Goal: Transaction & Acquisition: Purchase product/service

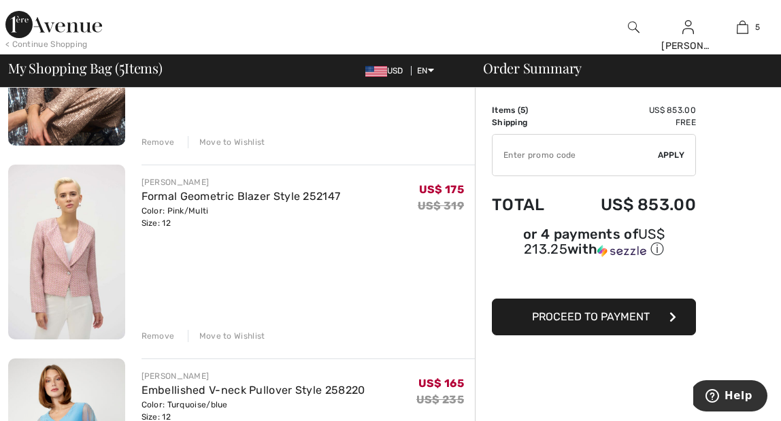
scroll to position [256, 0]
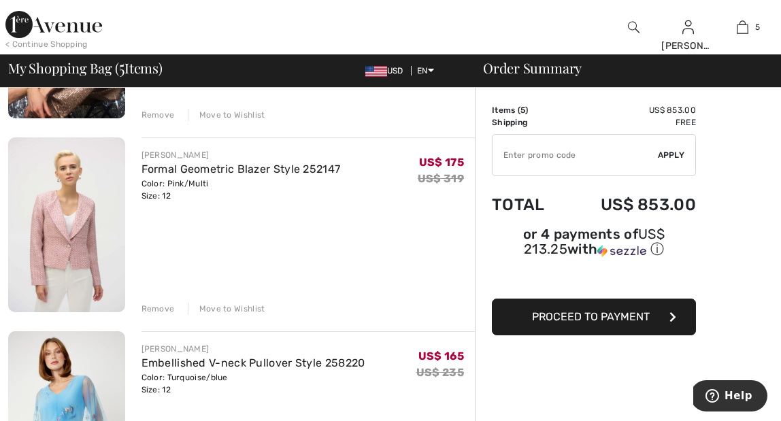
click at [167, 305] on div "Remove" at bounding box center [157, 309] width 33 height 12
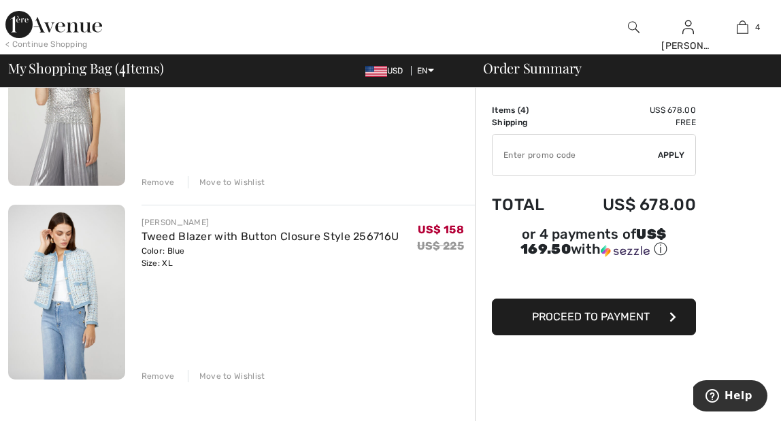
scroll to position [584, 0]
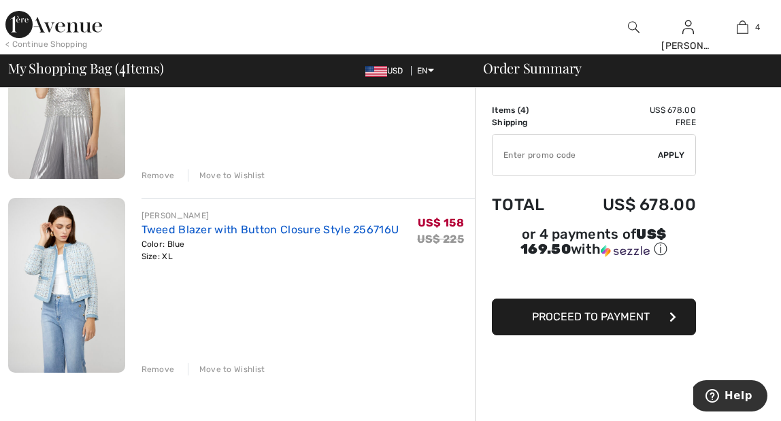
click at [250, 230] on link "Tweed Blazer with Button Closure Style 256716U" at bounding box center [270, 229] width 258 height 13
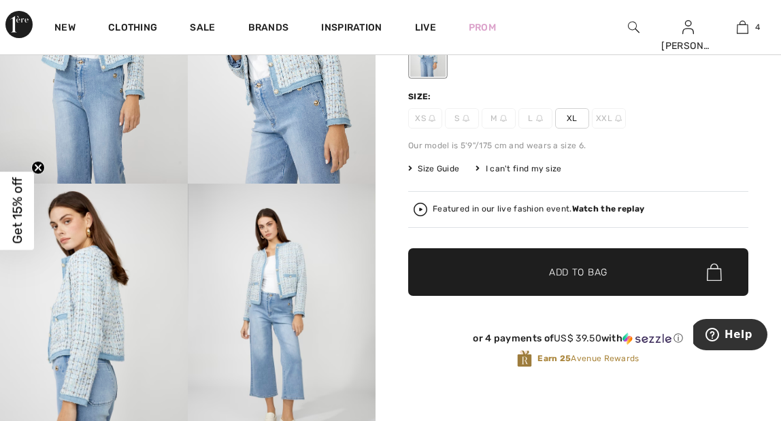
scroll to position [182, 0]
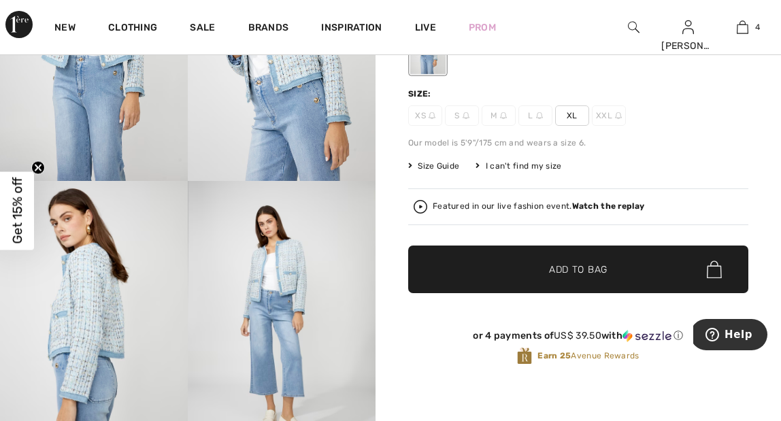
click at [282, 258] on img at bounding box center [282, 322] width 188 height 282
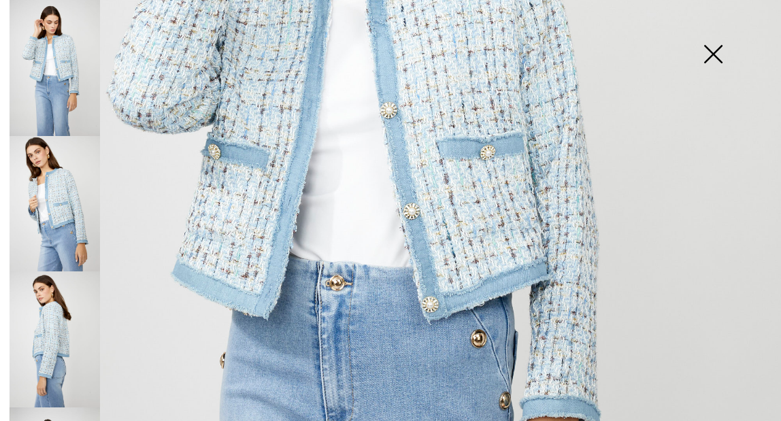
scroll to position [384, 0]
click at [717, 55] on img at bounding box center [713, 55] width 68 height 70
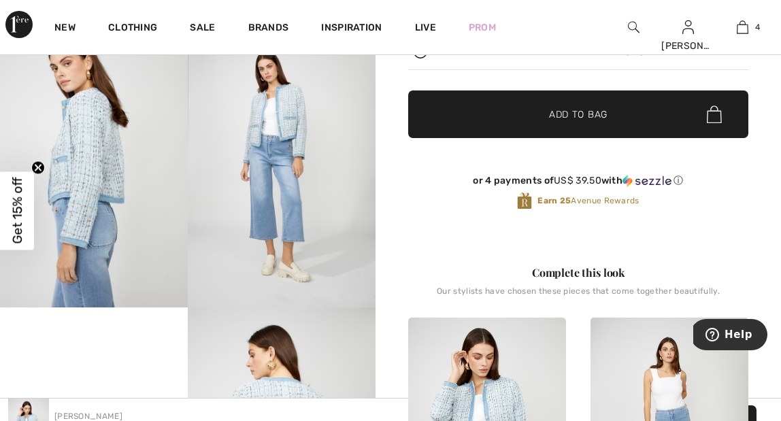
scroll to position [0, 0]
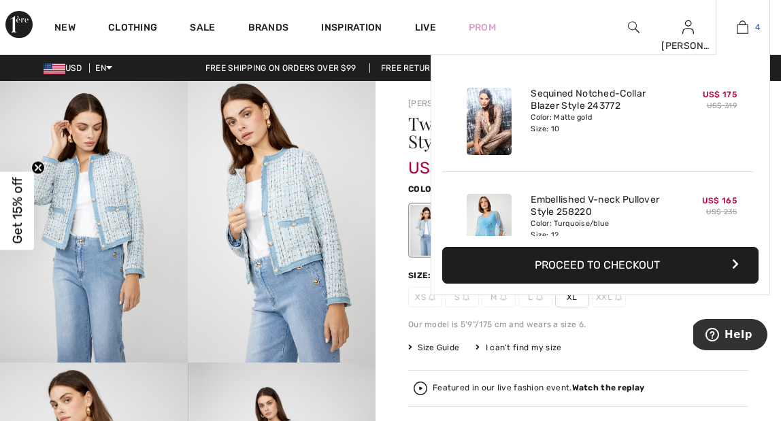
click at [743, 31] on img at bounding box center [743, 27] width 12 height 16
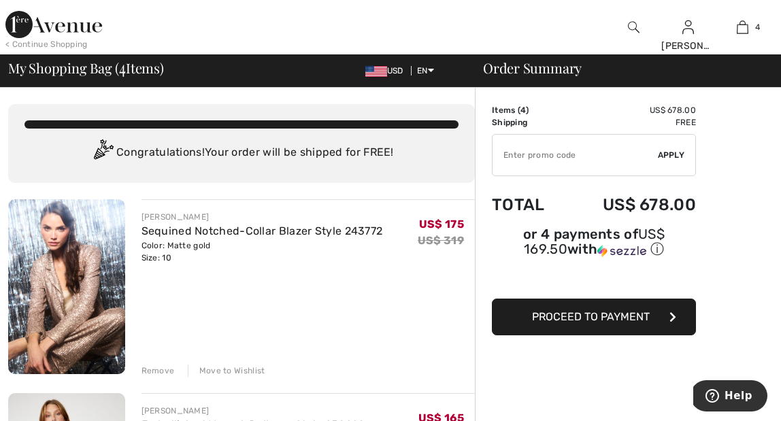
click at [237, 369] on div "Move to Wishlist" at bounding box center [227, 371] width 78 height 12
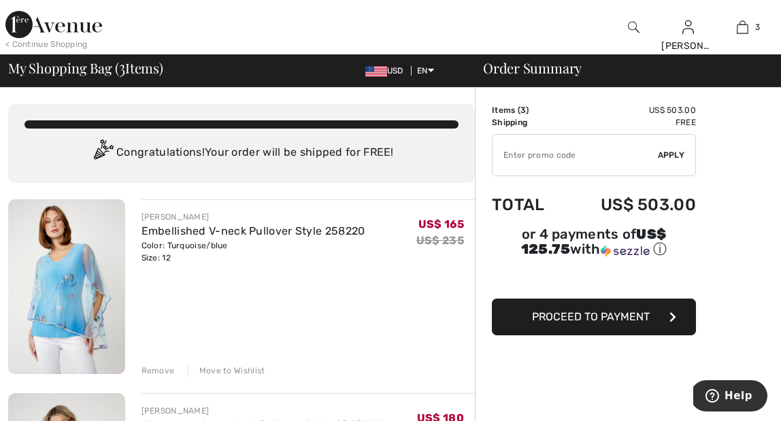
click at [58, 23] on img at bounding box center [53, 24] width 97 height 27
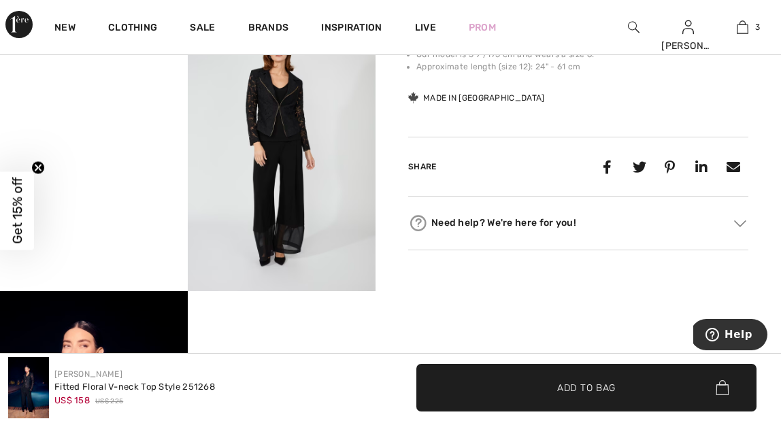
scroll to position [635, 0]
click at [274, 127] on img at bounding box center [282, 150] width 188 height 282
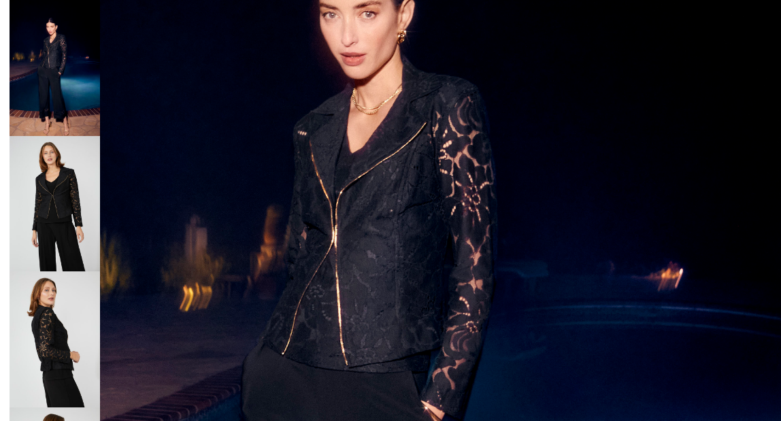
scroll to position [229, 0]
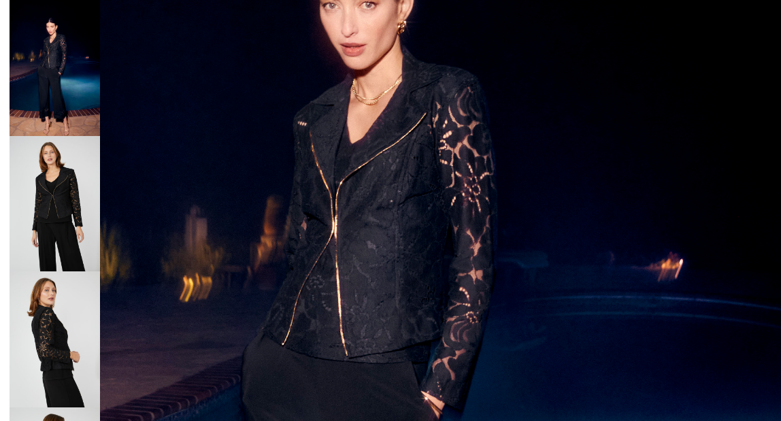
click at [63, 182] on img at bounding box center [55, 204] width 90 height 136
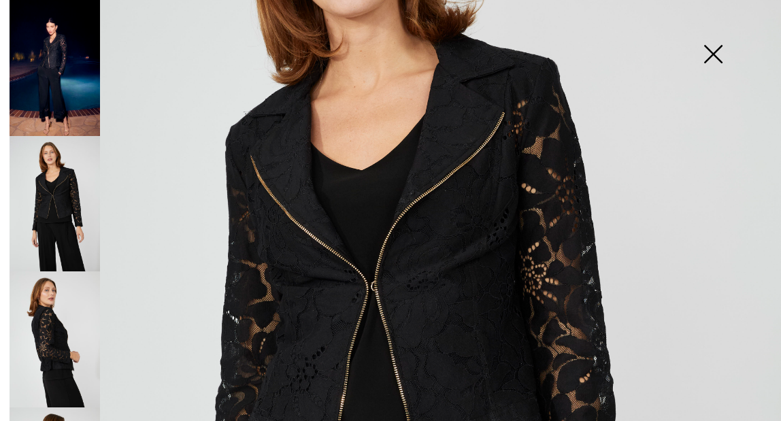
click at [56, 335] on img at bounding box center [55, 339] width 90 height 136
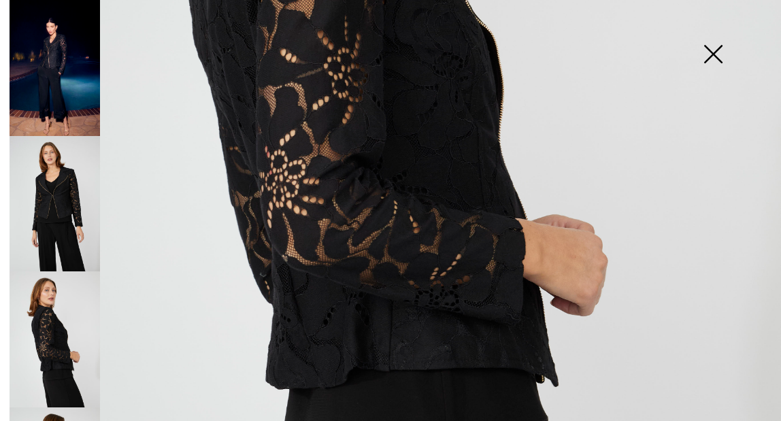
scroll to position [476, 0]
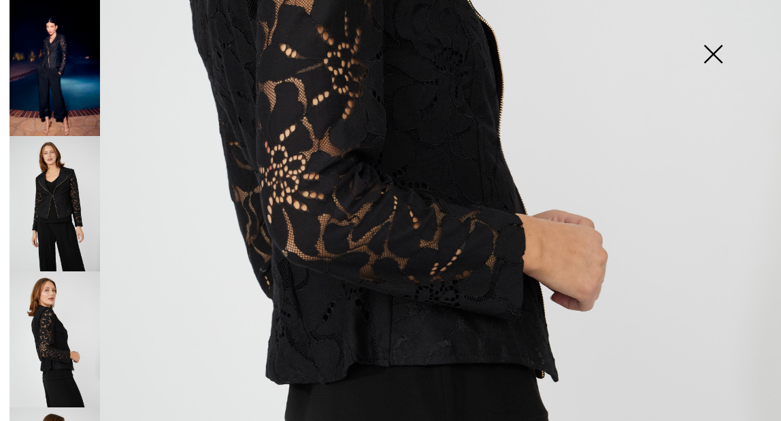
click at [714, 52] on img at bounding box center [713, 55] width 68 height 70
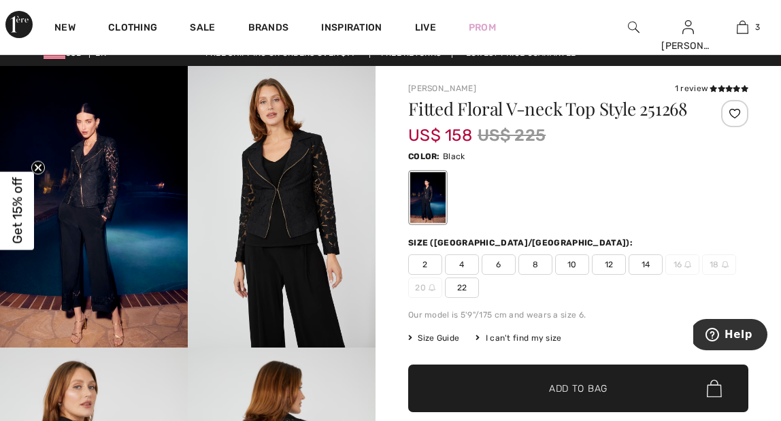
scroll to position [14, 0]
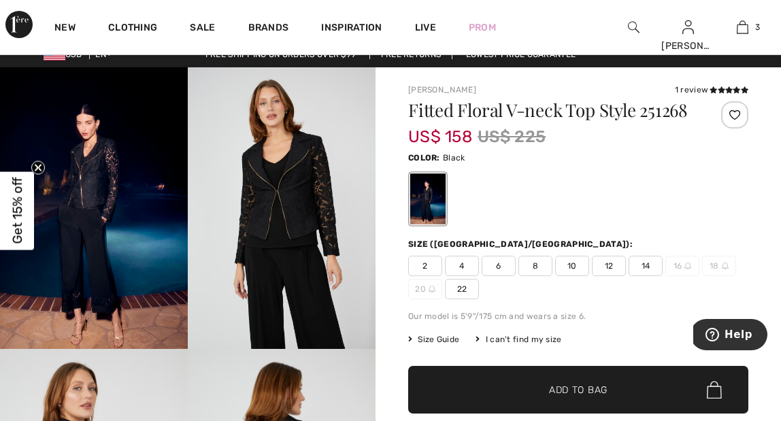
click at [607, 270] on span "12" at bounding box center [609, 266] width 34 height 20
click at [575, 395] on span "Add to Bag" at bounding box center [578, 390] width 58 height 14
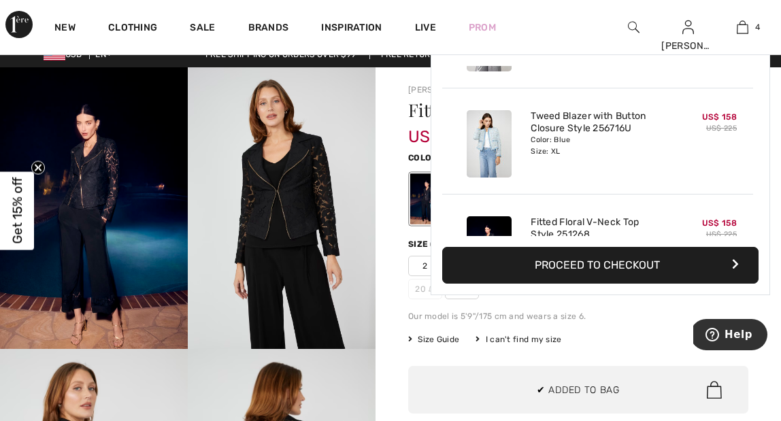
scroll to position [254, 0]
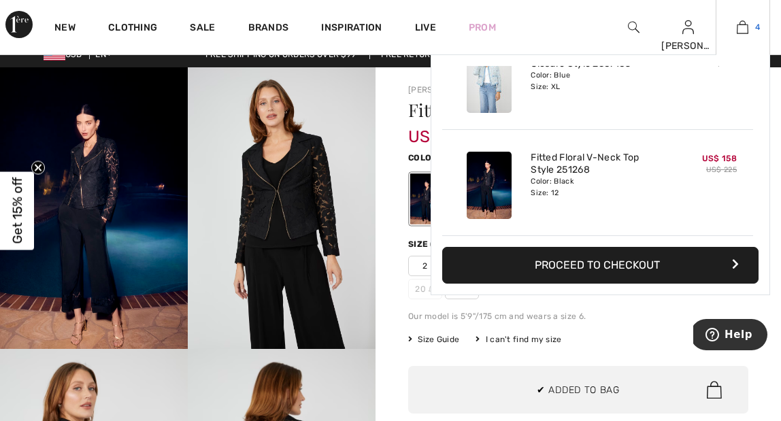
click at [741, 29] on img at bounding box center [743, 27] width 12 height 16
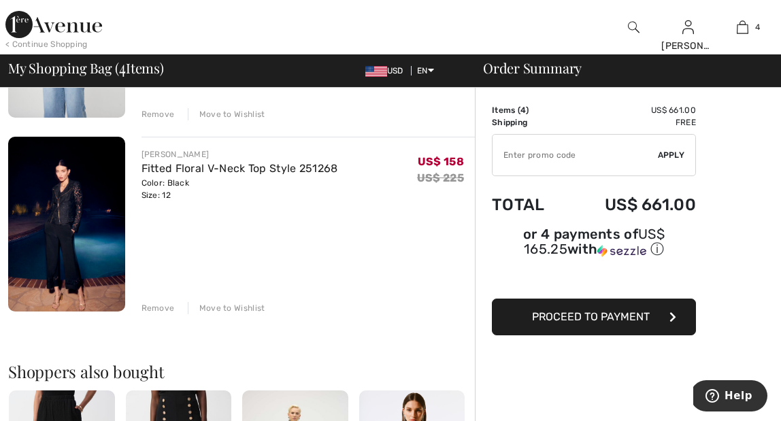
scroll to position [648, 0]
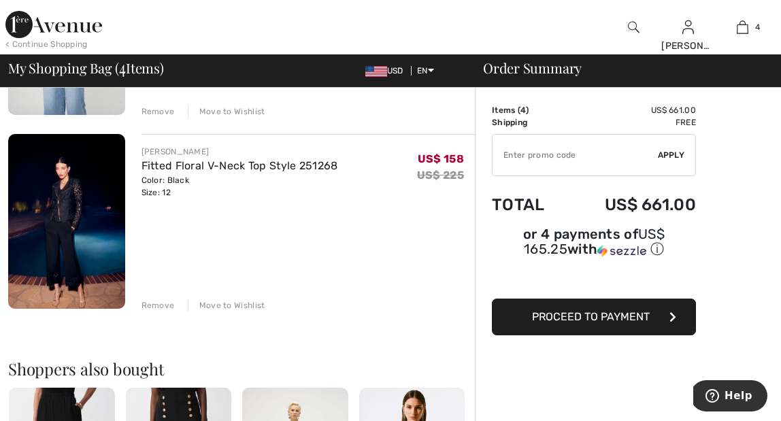
click at [231, 298] on div "Remove Move to Wishlist" at bounding box center [308, 304] width 334 height 15
click at [233, 307] on div "Move to Wishlist" at bounding box center [227, 305] width 78 height 12
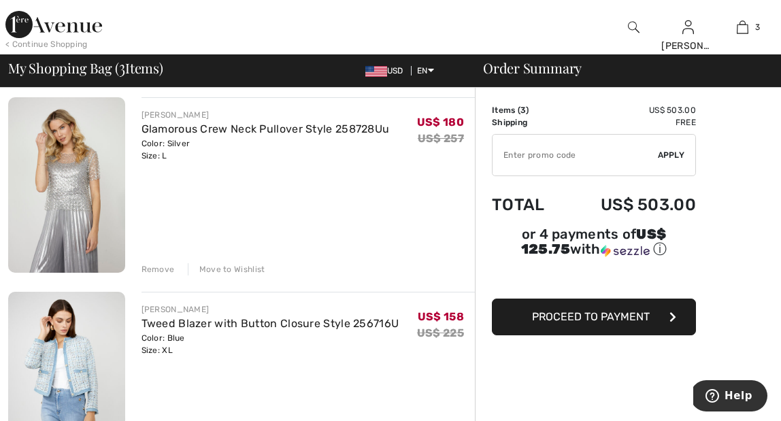
scroll to position [297, 0]
